Goal: Communication & Community: Answer question/provide support

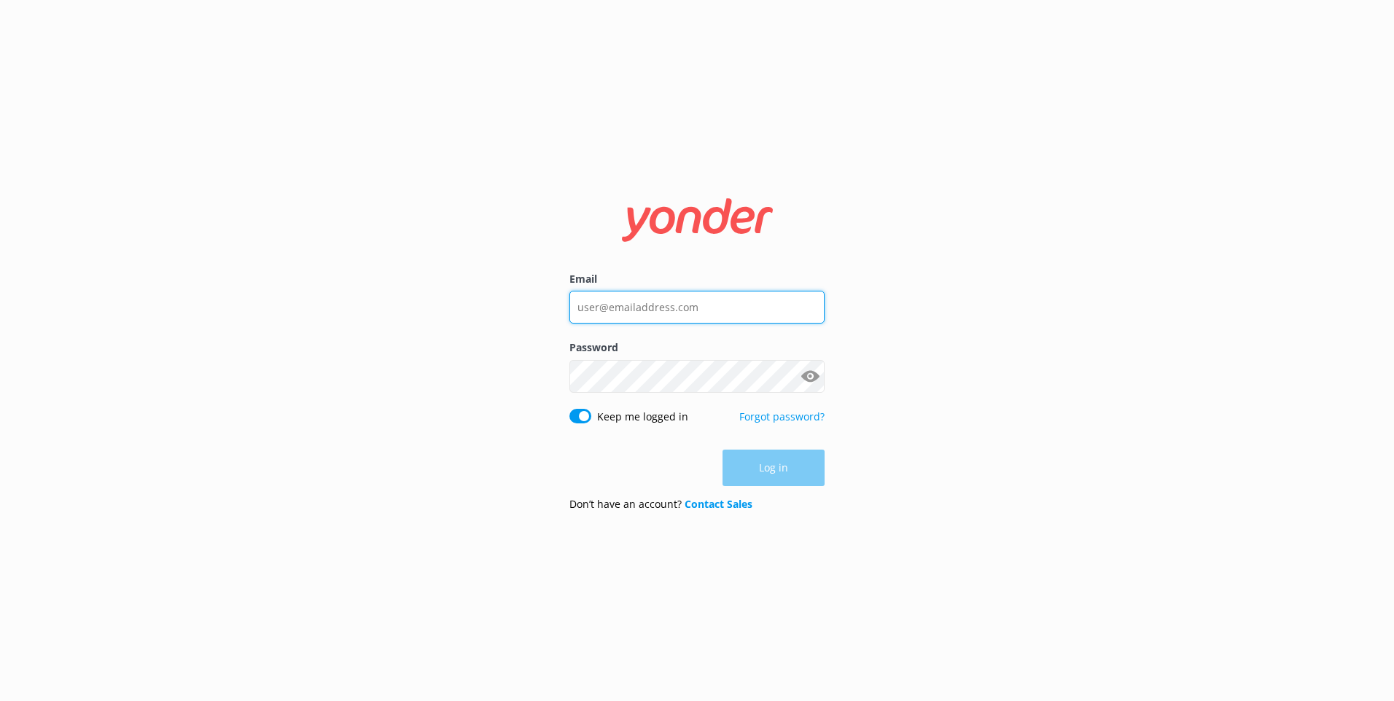
type input "[EMAIL_ADDRESS][PERSON_NAME][DOMAIN_NAME]"
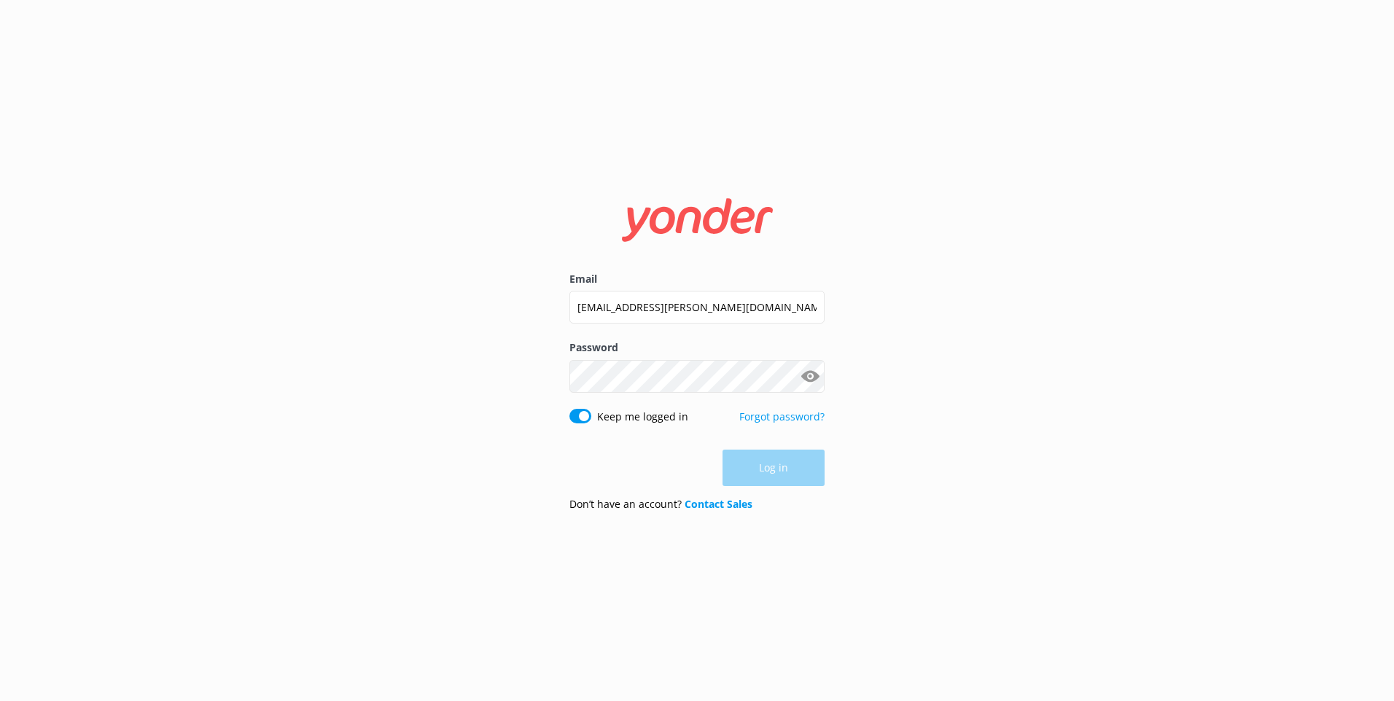
click at [757, 470] on div "Log in" at bounding box center [696, 468] width 255 height 36
click at [755, 463] on button "Log in" at bounding box center [773, 468] width 102 height 36
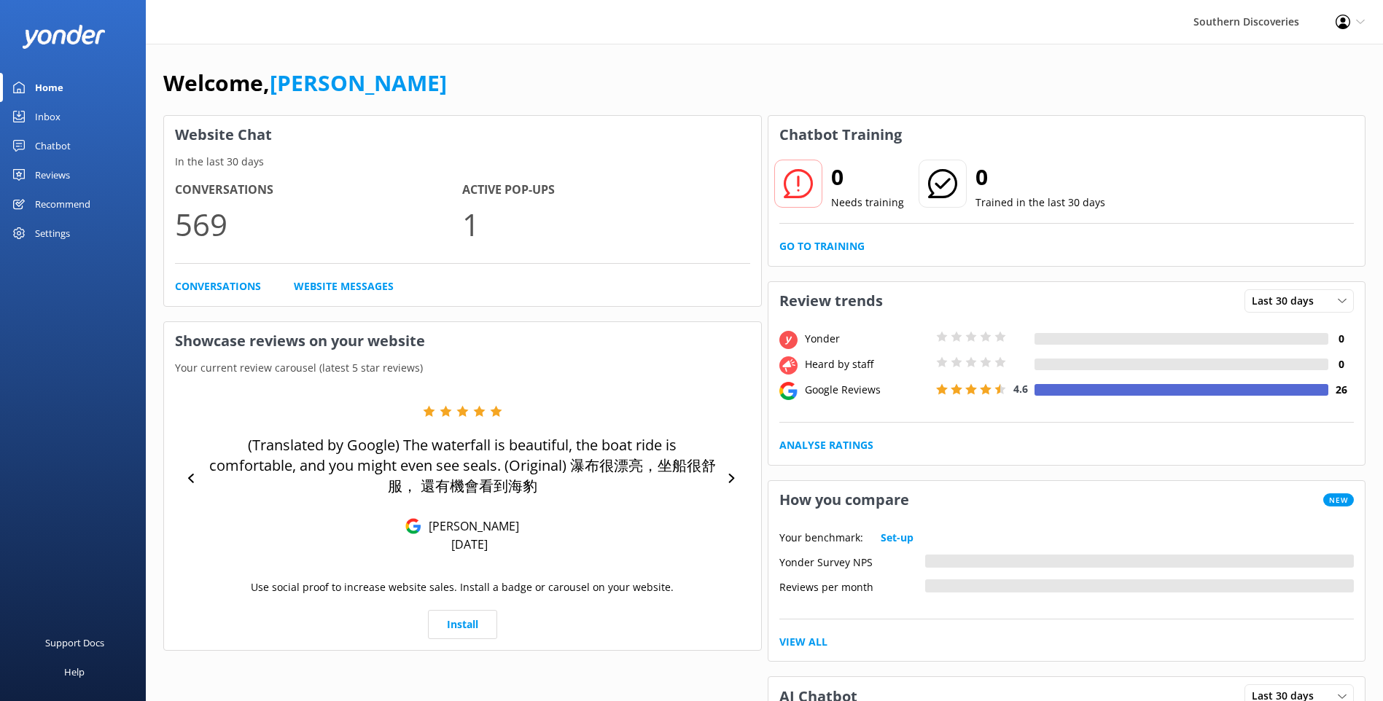
click at [51, 109] on div "Inbox" at bounding box center [48, 116] width 26 height 29
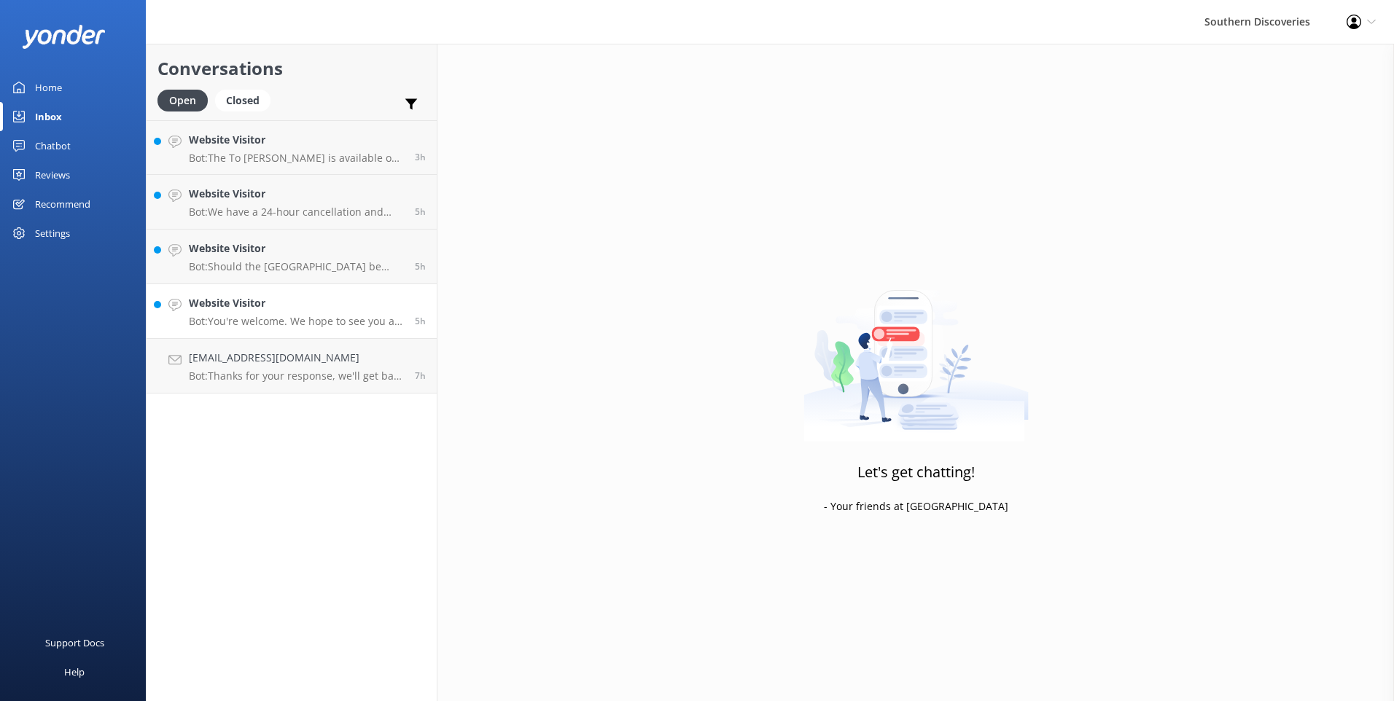
click at [294, 321] on p "Bot: You're welcome. We hope to see you at Southern Discoveries soon!" at bounding box center [296, 321] width 215 height 13
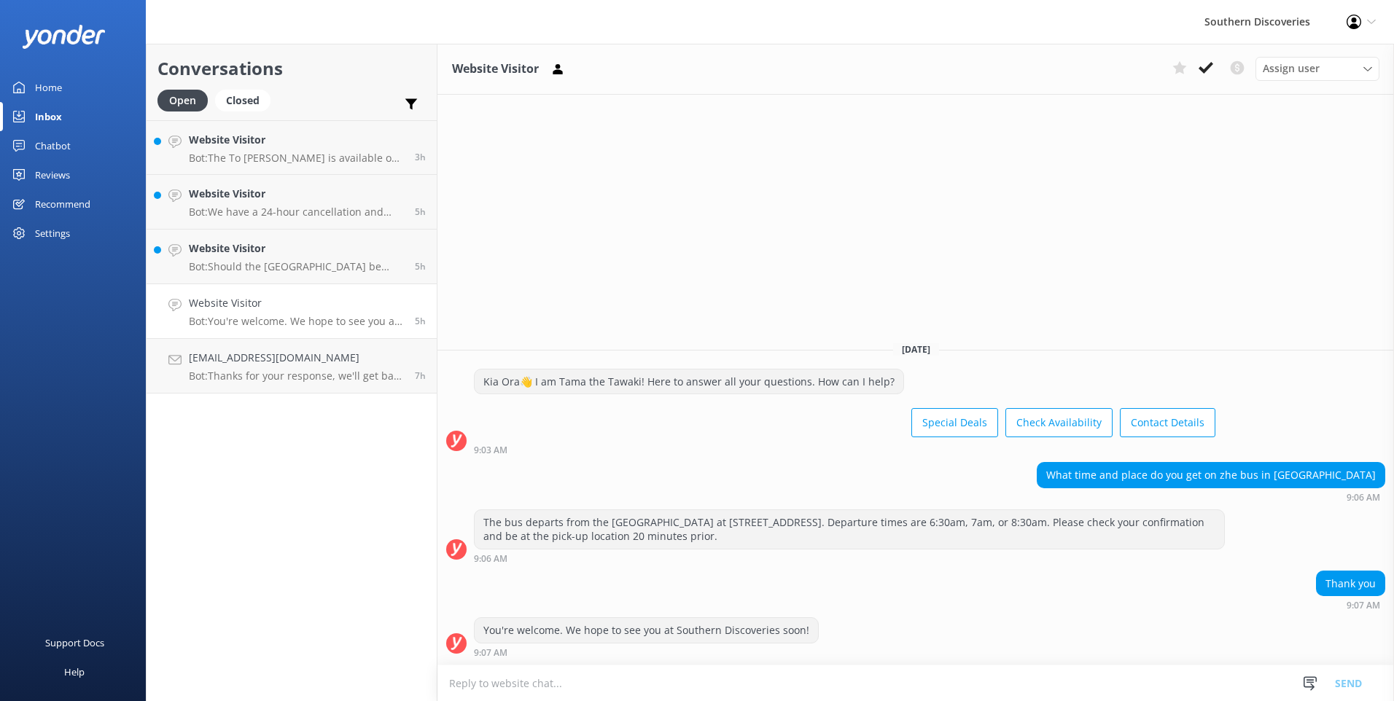
drag, startPoint x: 1211, startPoint y: 63, endPoint x: 1204, endPoint y: 69, distance: 8.3
click at [1211, 64] on use at bounding box center [1205, 68] width 15 height 12
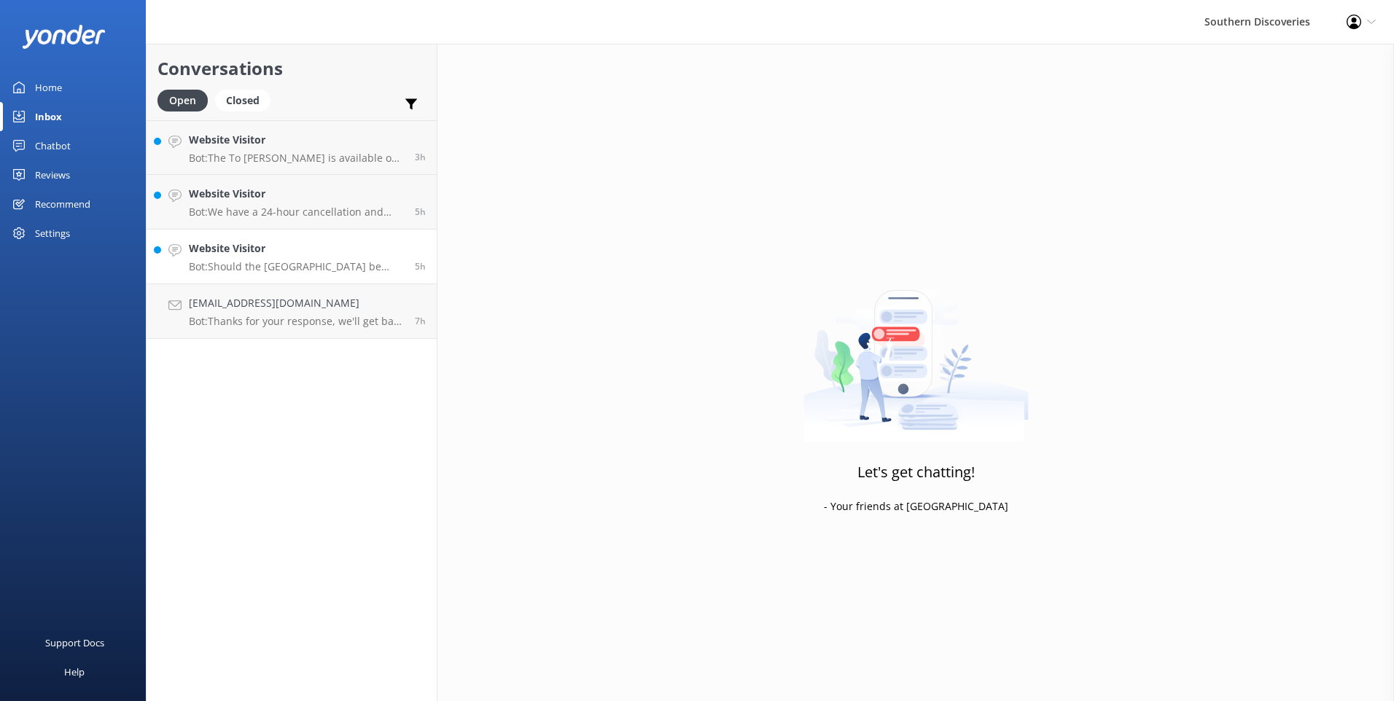
drag, startPoint x: 248, startPoint y: 263, endPoint x: 370, endPoint y: 239, distance: 124.8
click at [249, 262] on p "Bot: Should the Milford Road be closed on your day of travel and this has disru…" at bounding box center [296, 266] width 215 height 13
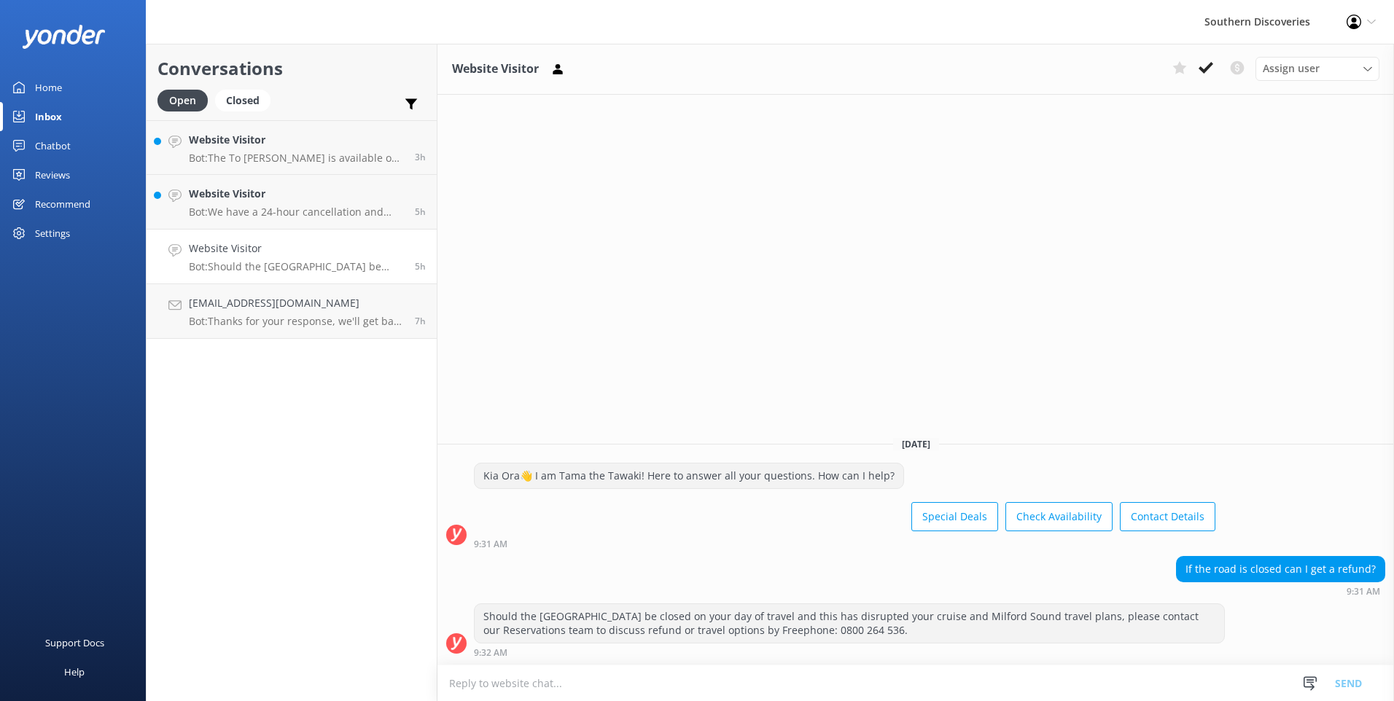
drag, startPoint x: 1203, startPoint y: 68, endPoint x: 1139, endPoint y: 87, distance: 67.1
click at [1203, 67] on icon at bounding box center [1205, 67] width 15 height 15
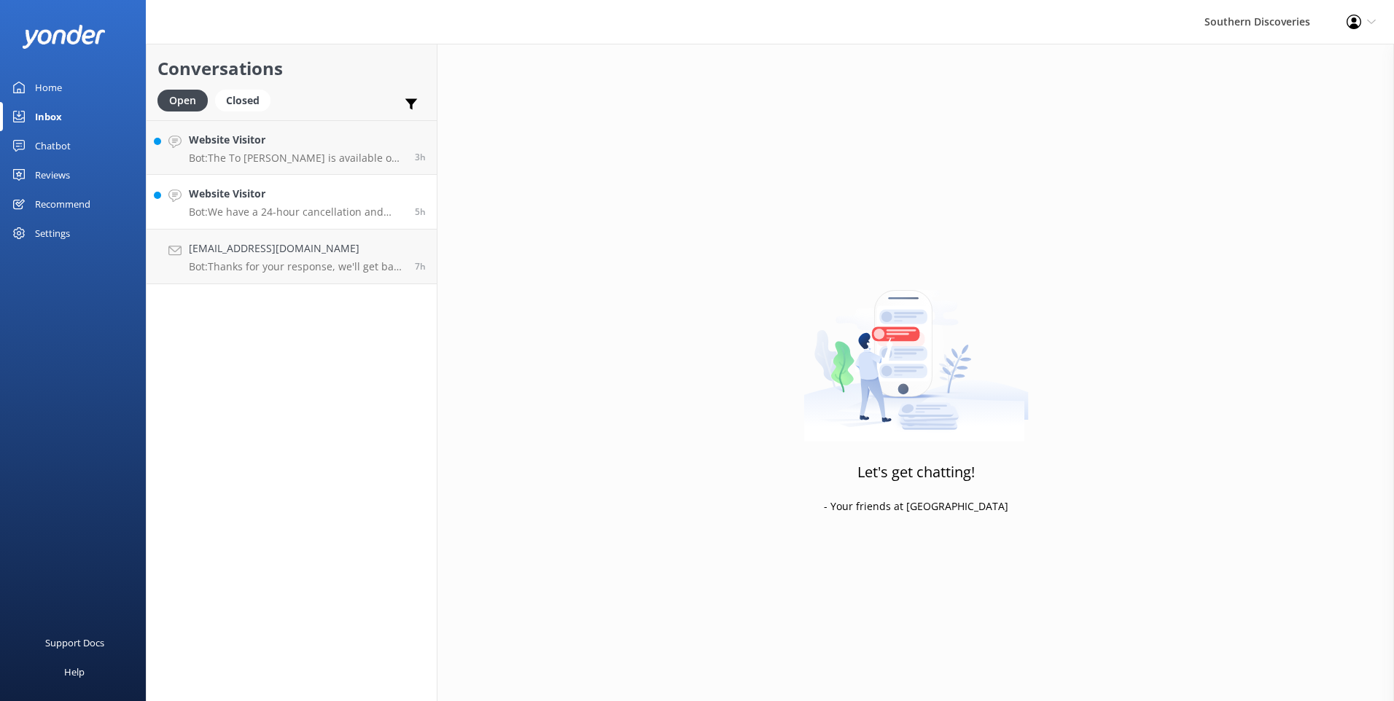
drag, startPoint x: 269, startPoint y: 204, endPoint x: 276, endPoint y: 197, distance: 10.3
click at [270, 204] on div "Website Visitor Bot: We have a 24-hour cancellation and amendment policy. If yo…" at bounding box center [296, 202] width 215 height 32
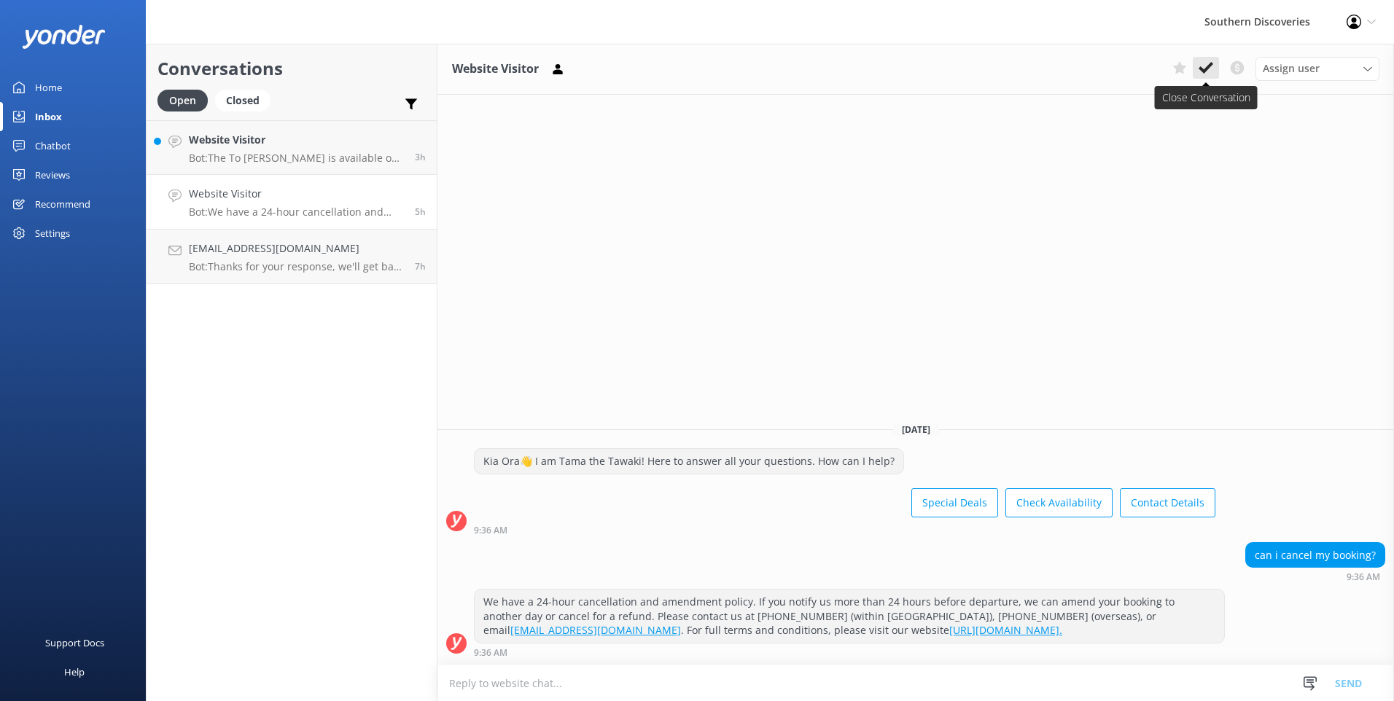
click at [1198, 58] on button at bounding box center [1205, 68] width 26 height 22
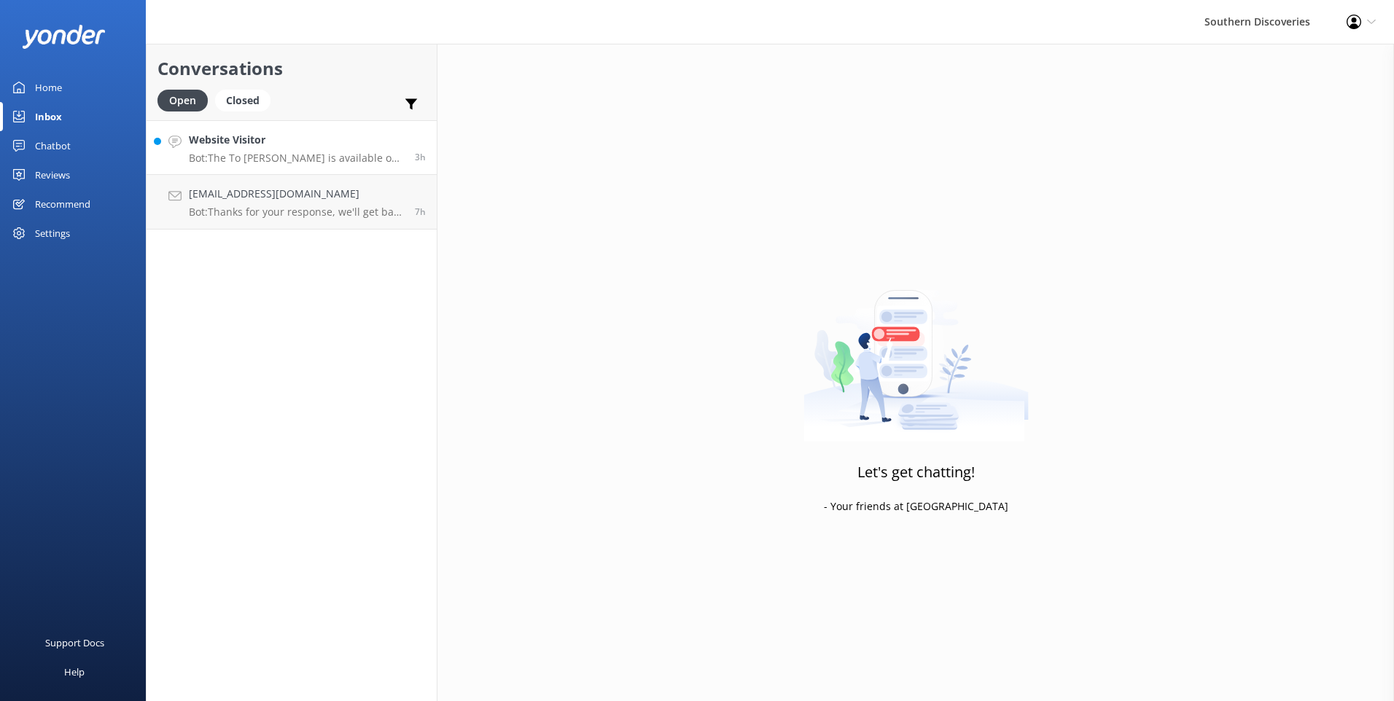
click at [283, 149] on div "Website Visitor Bot: The To Kai Buffet is available on the 11:15am, 1:15pm, and…" at bounding box center [296, 147] width 215 height 31
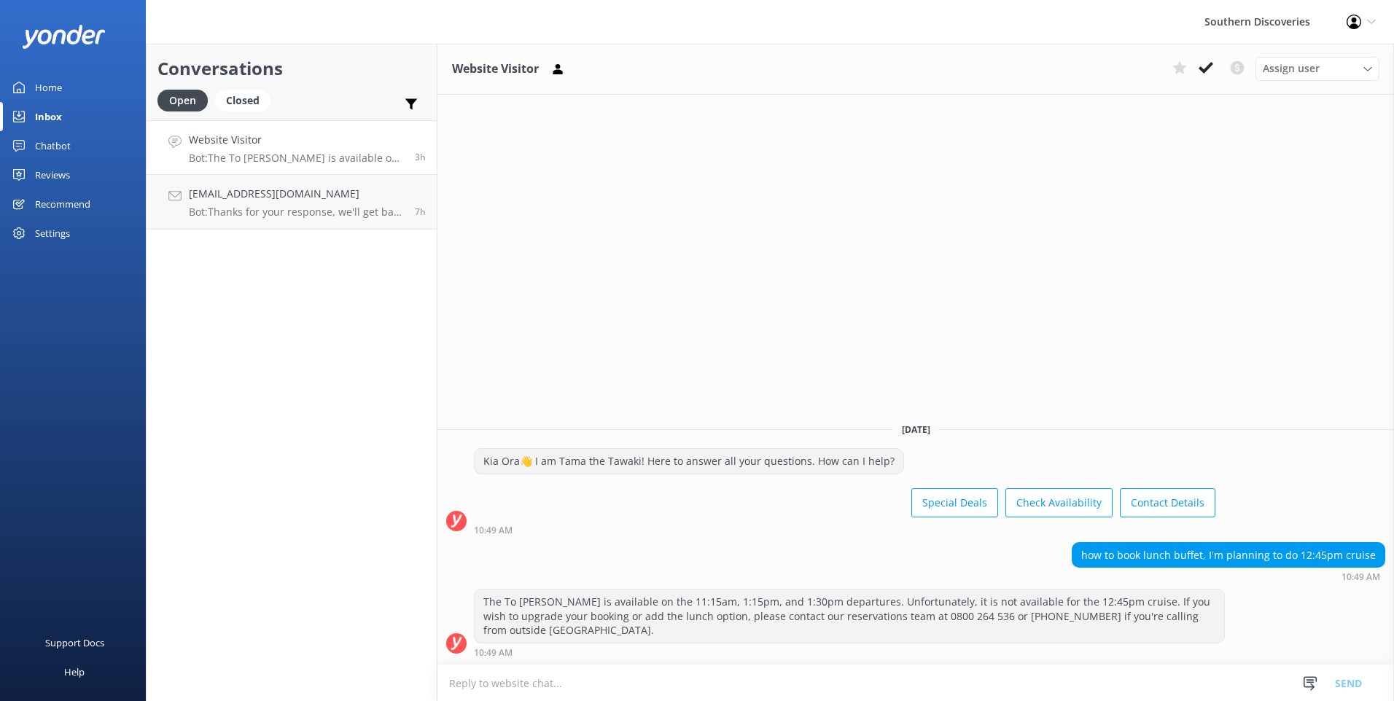
drag, startPoint x: 1206, startPoint y: 74, endPoint x: 988, endPoint y: 137, distance: 227.5
click at [1207, 73] on icon at bounding box center [1205, 67] width 15 height 15
